Goal: Information Seeking & Learning: Find specific page/section

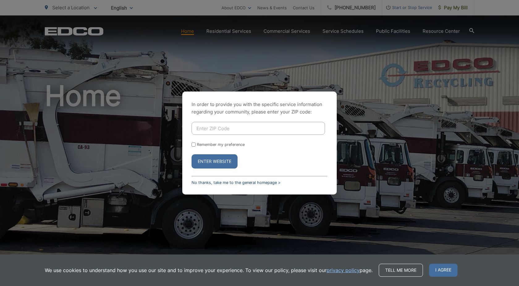
click at [256, 183] on link "No thanks, take me to the general homepage >" at bounding box center [236, 182] width 89 height 5
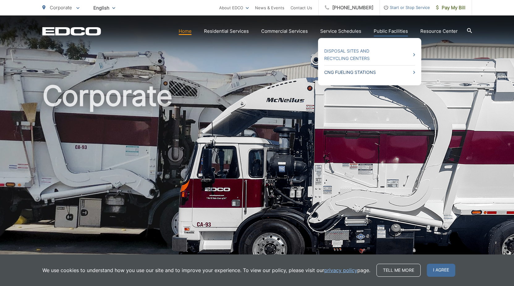
click at [363, 73] on link "CNG Fueling Stations" at bounding box center [369, 72] width 91 height 7
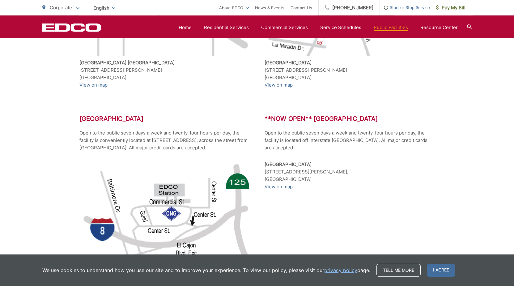
scroll to position [399, 0]
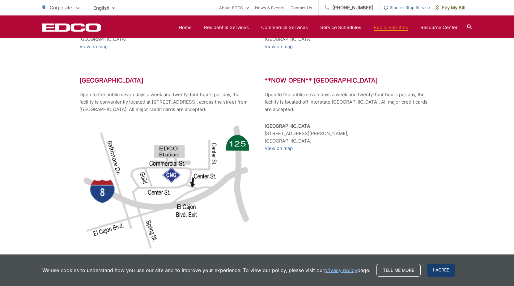
click at [439, 270] on span "I agree" at bounding box center [441, 270] width 28 height 13
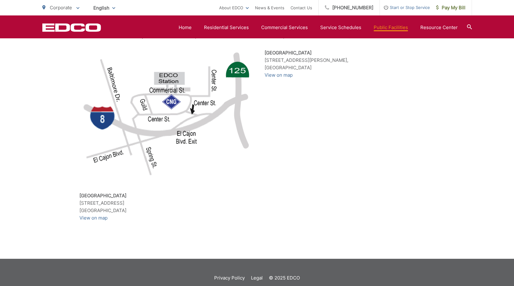
scroll to position [476, 0]
